Goal: Task Accomplishment & Management: Manage account settings

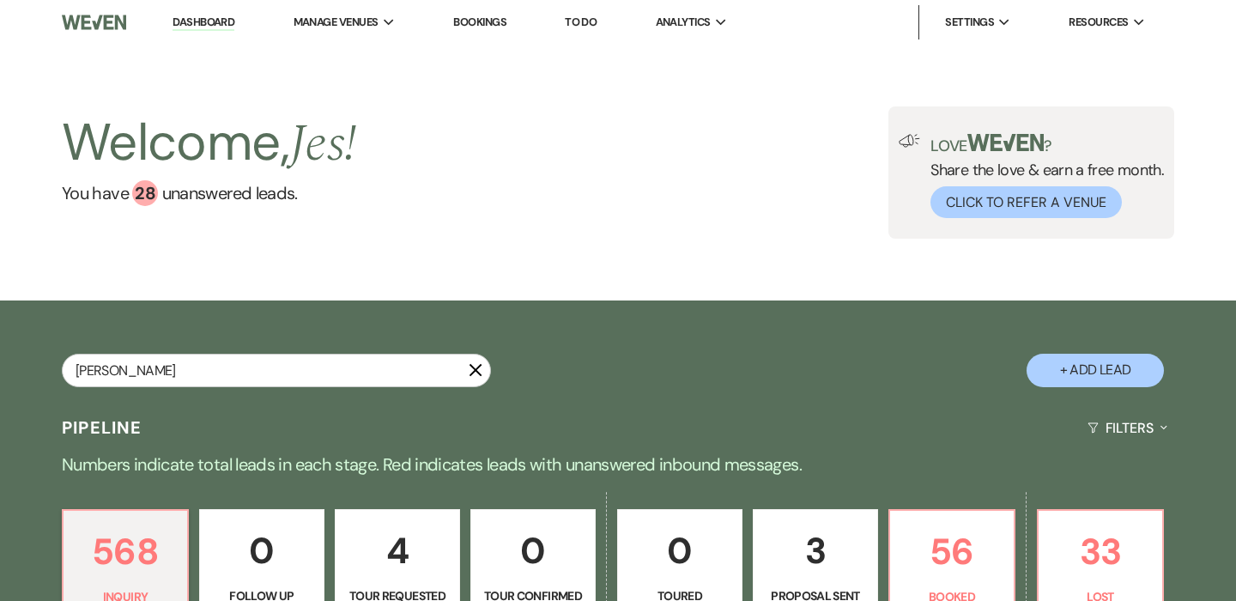
type input "[PERSON_NAME]"
select select "8"
select select "10"
select select "8"
select select "4"
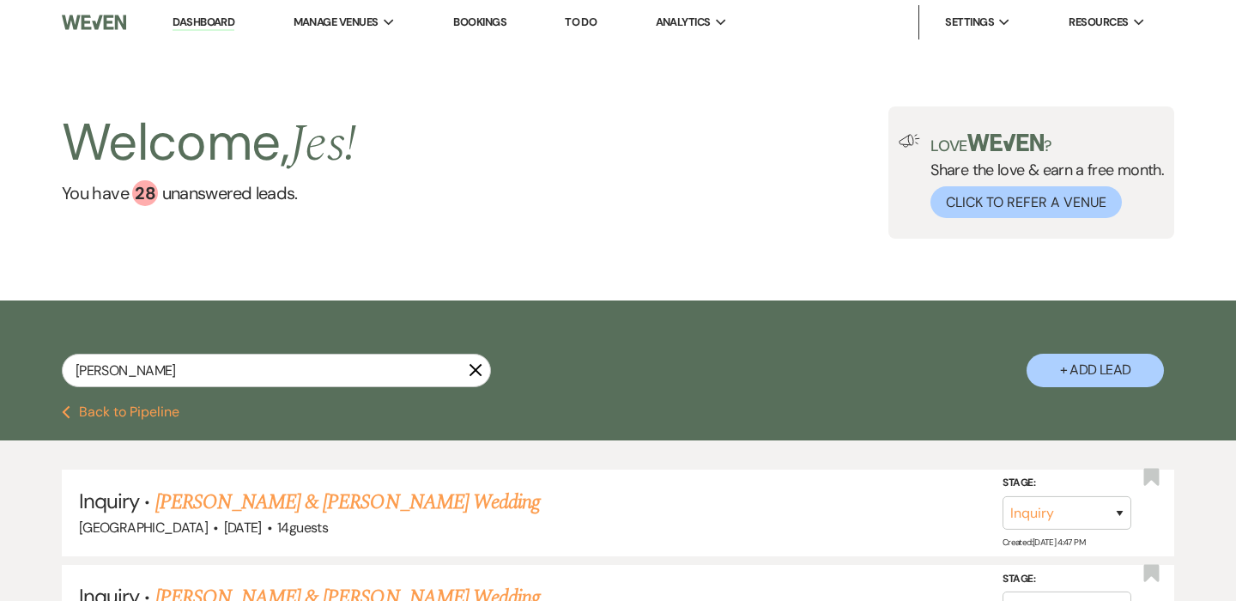
type input "[PERSON_NAME]"
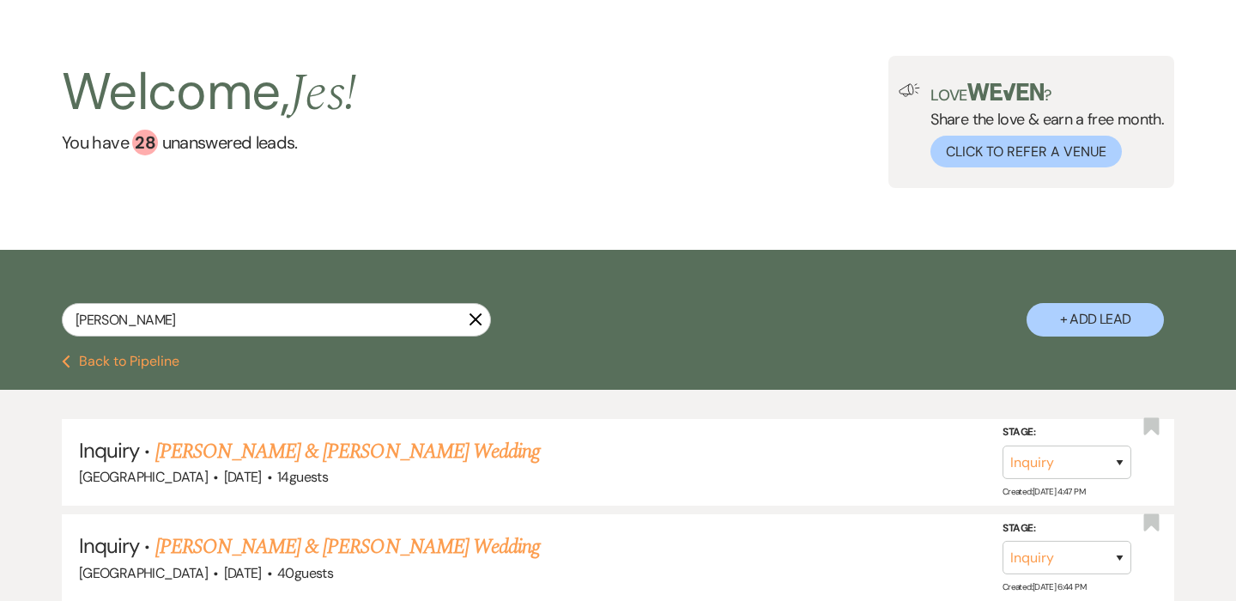
select select "8"
select select "10"
select select "8"
select select "4"
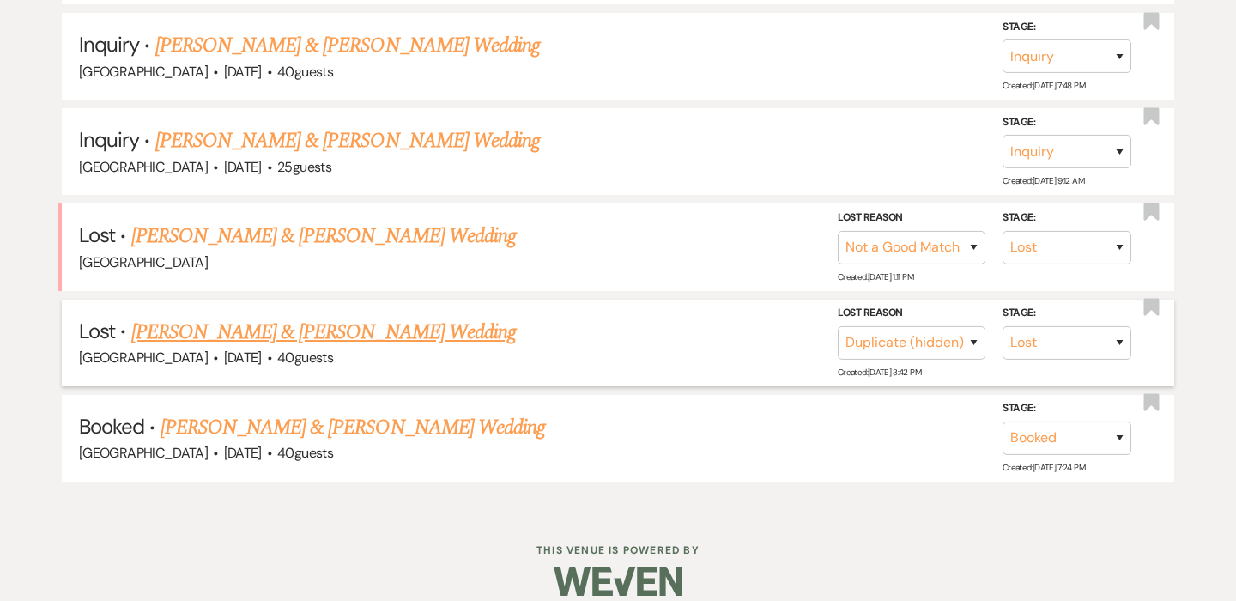
scroll to position [1028, 0]
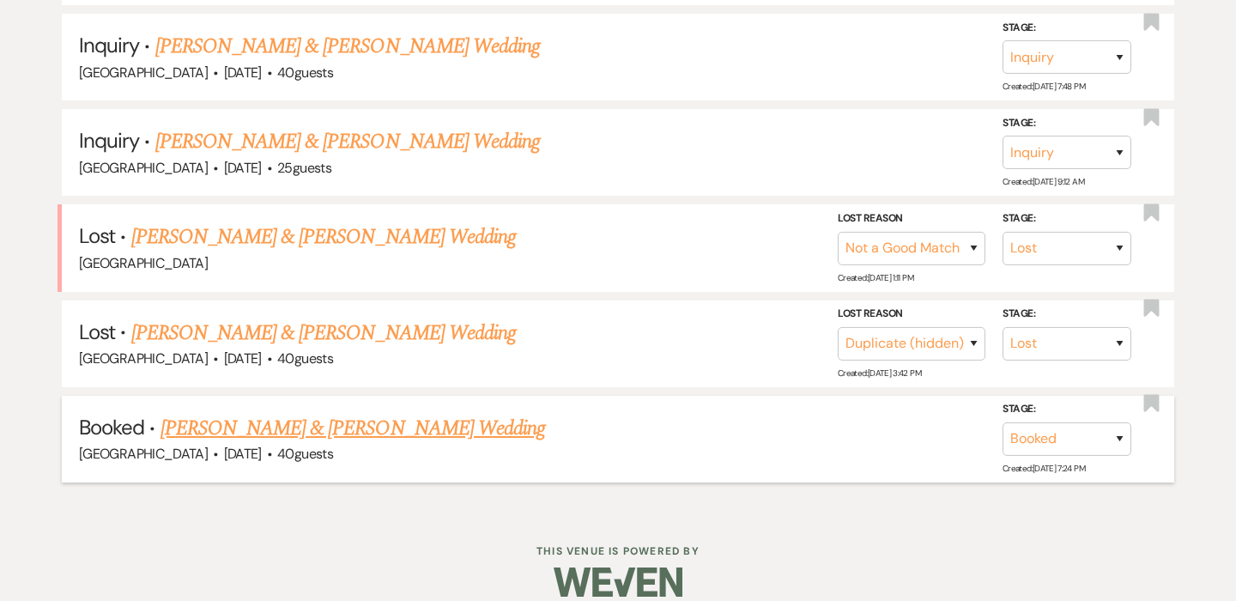
type input "[PERSON_NAME]"
click at [358, 413] on link "[PERSON_NAME] & [PERSON_NAME] Wedding" at bounding box center [352, 428] width 384 height 31
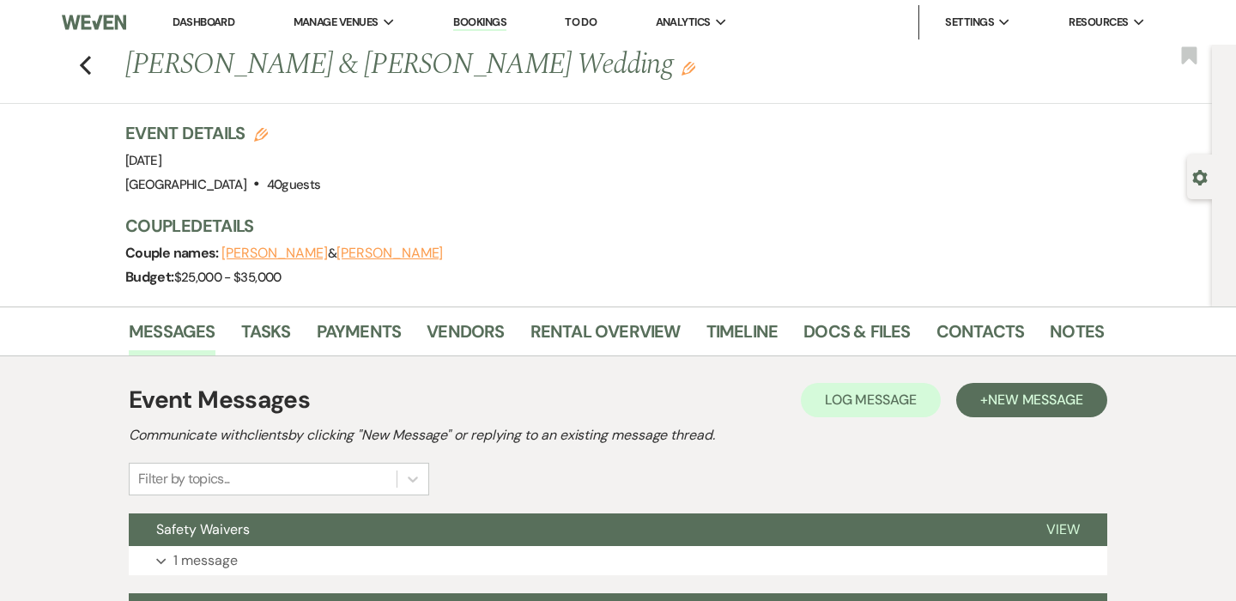
scroll to position [468, 0]
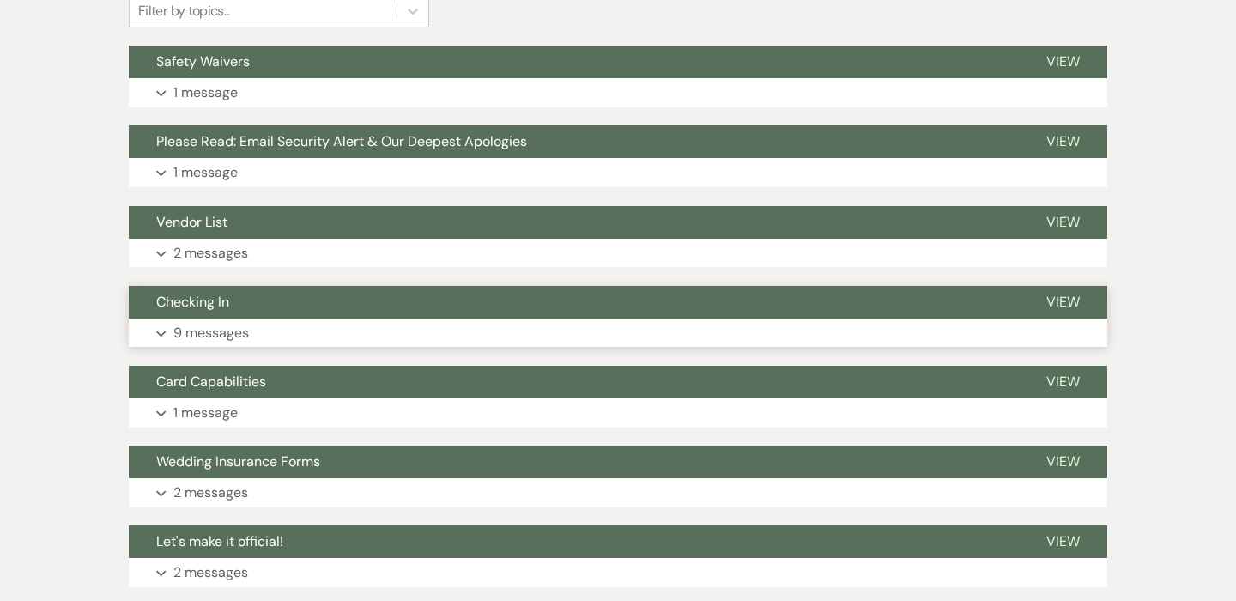
click at [162, 330] on icon "Expand" at bounding box center [161, 333] width 10 height 7
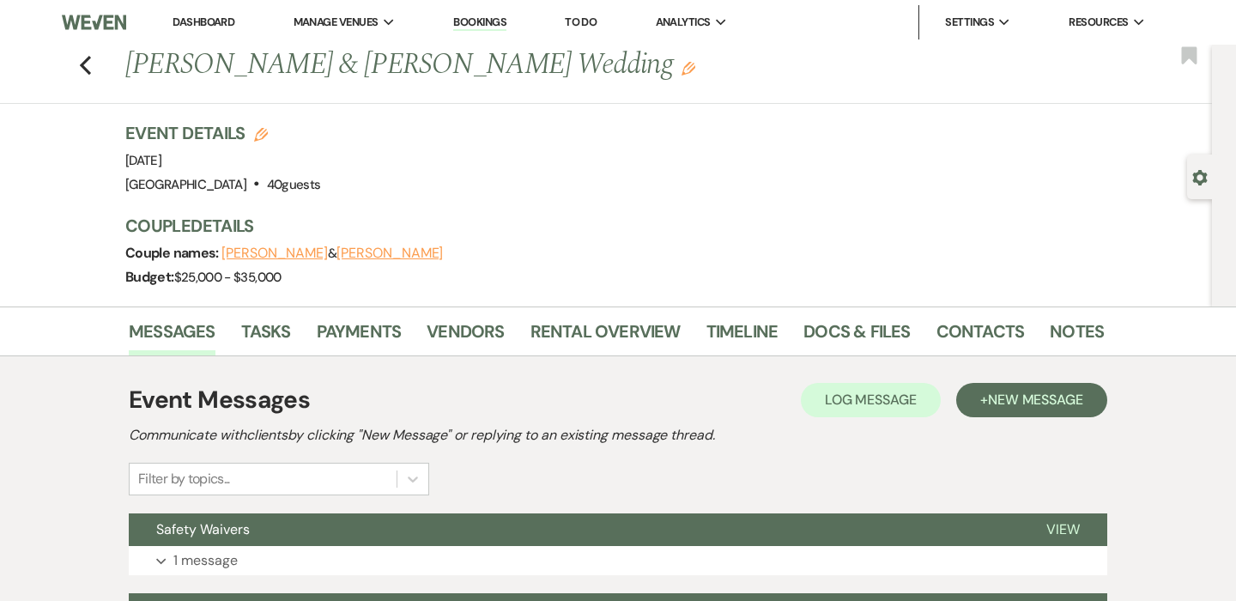
scroll to position [0, 0]
click at [343, 335] on link "Payments" at bounding box center [359, 336] width 85 height 38
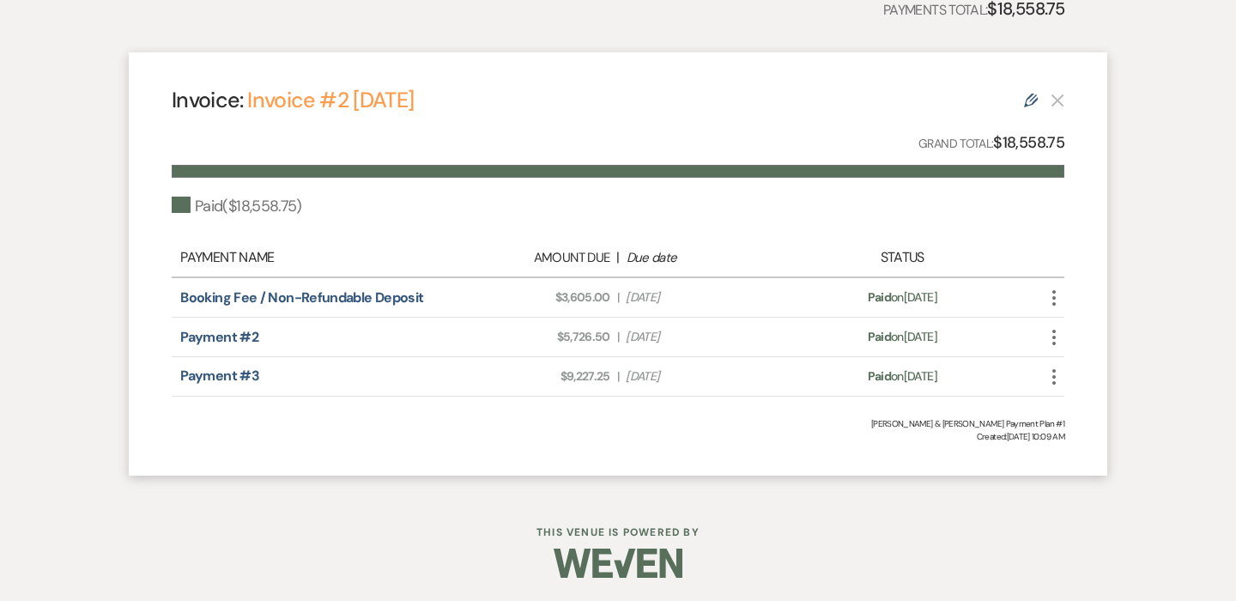
scroll to position [471, 0]
